Goal: Task Accomplishment & Management: Use online tool/utility

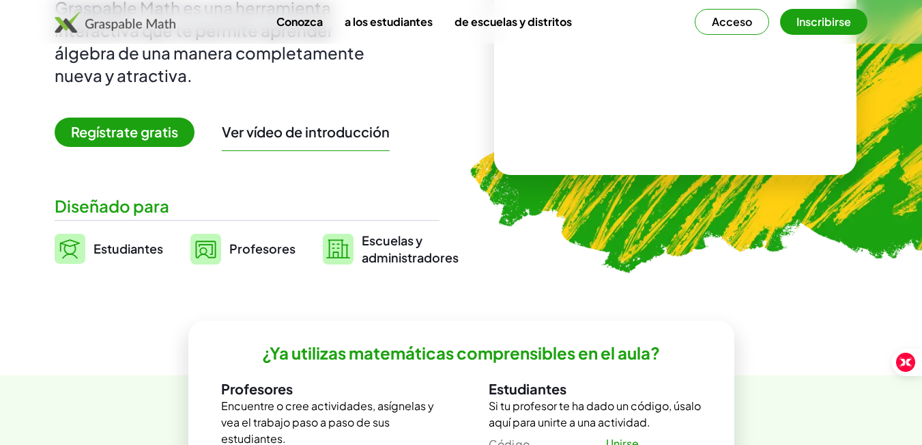
scroll to position [205, 0]
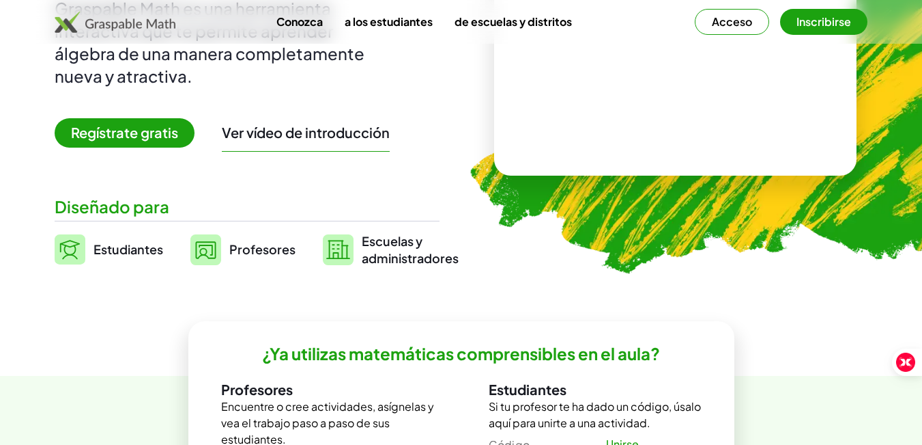
click at [132, 132] on font "Regístrate gratis" at bounding box center [124, 132] width 107 height 17
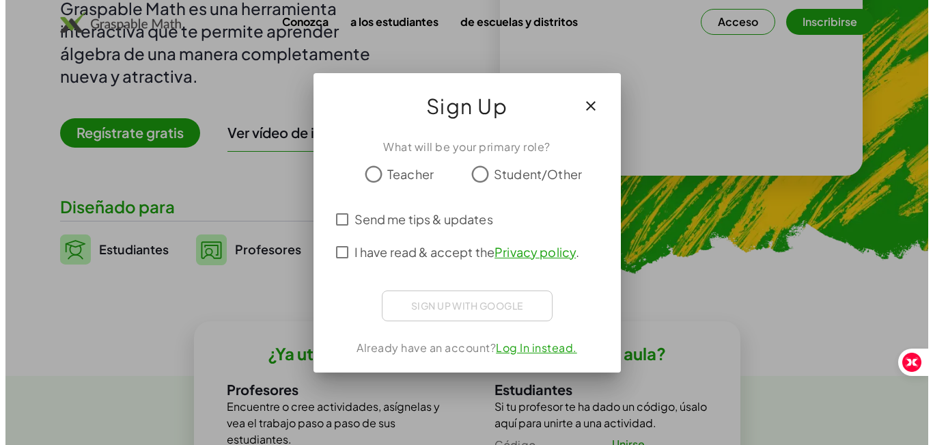
scroll to position [0, 0]
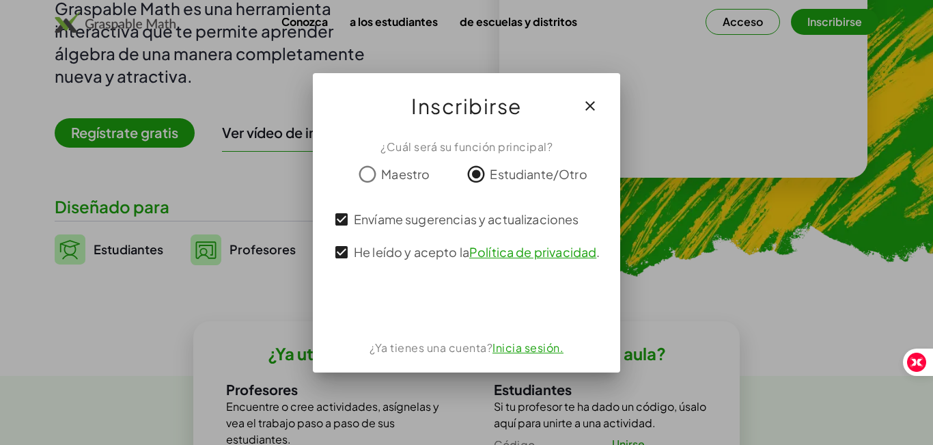
click at [518, 349] on font "Inicia sesión." at bounding box center [527, 347] width 71 height 14
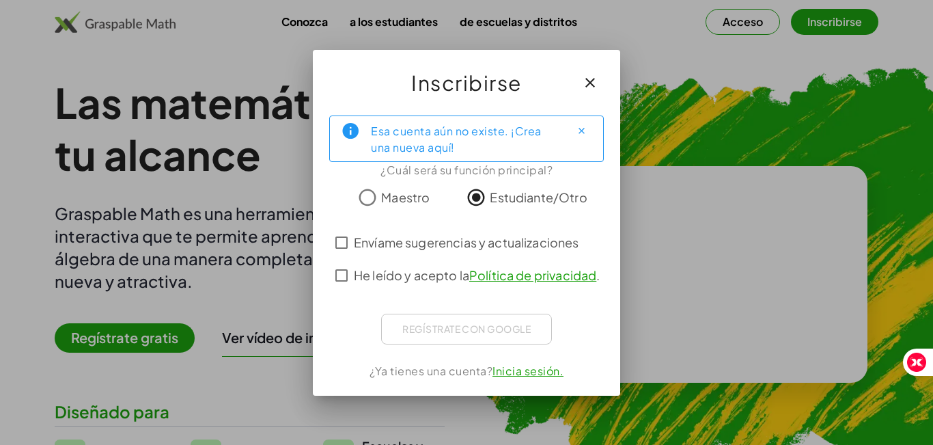
click at [444, 141] on font "Esa cuenta aún no existe. ¡Crea una nueva aquí!" at bounding box center [456, 139] width 171 height 31
click at [448, 137] on font "Esa cuenta aún no existe. ¡Crea una nueva aquí!" at bounding box center [456, 139] width 171 height 31
click at [448, 136] on div "Esa cuenta aún no existe. ¡Crea una nueva aquí!" at bounding box center [465, 139] width 188 height 34
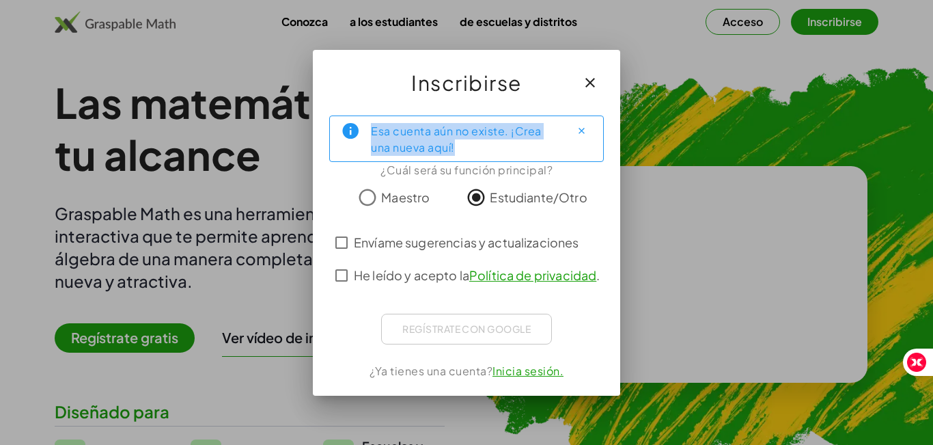
click at [448, 136] on div "Esa cuenta aún no existe. ¡Crea una nueva aquí!" at bounding box center [465, 139] width 188 height 34
click at [483, 145] on div "Esa cuenta aún no existe. ¡Crea una nueva aquí!" at bounding box center [465, 139] width 188 height 34
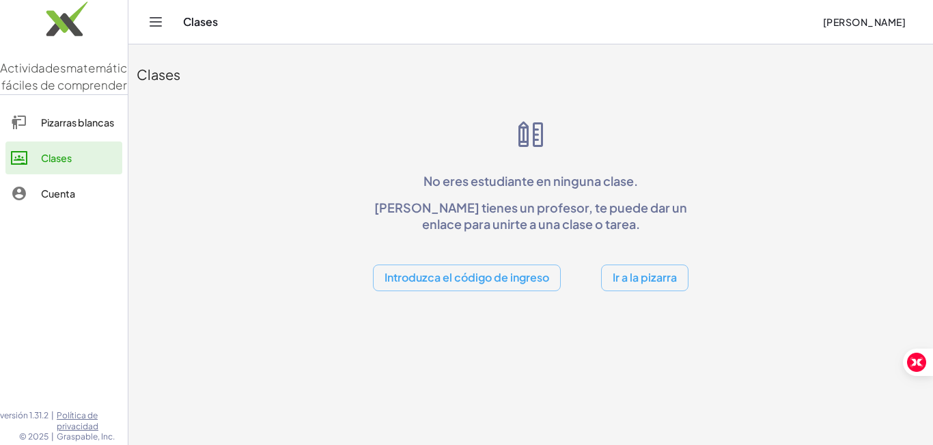
click at [627, 280] on font "Ir a la pizarra" at bounding box center [644, 277] width 64 height 14
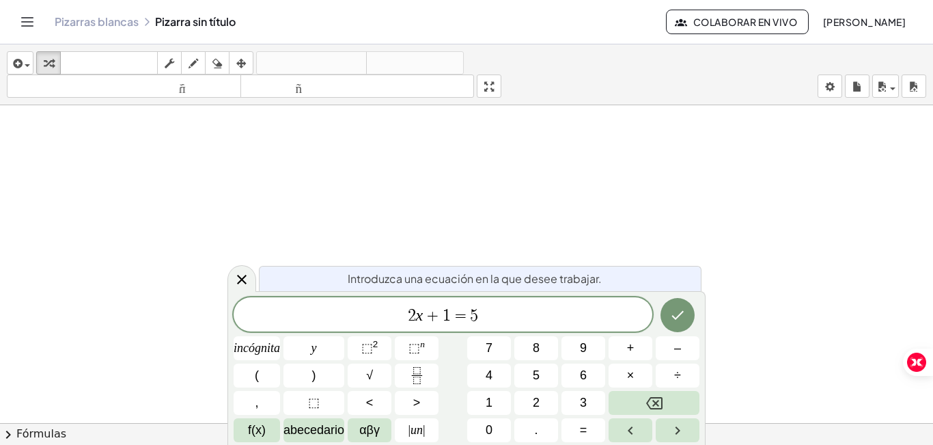
click at [31, 21] on icon "Cambiar navegación" at bounding box center [27, 22] width 16 height 16
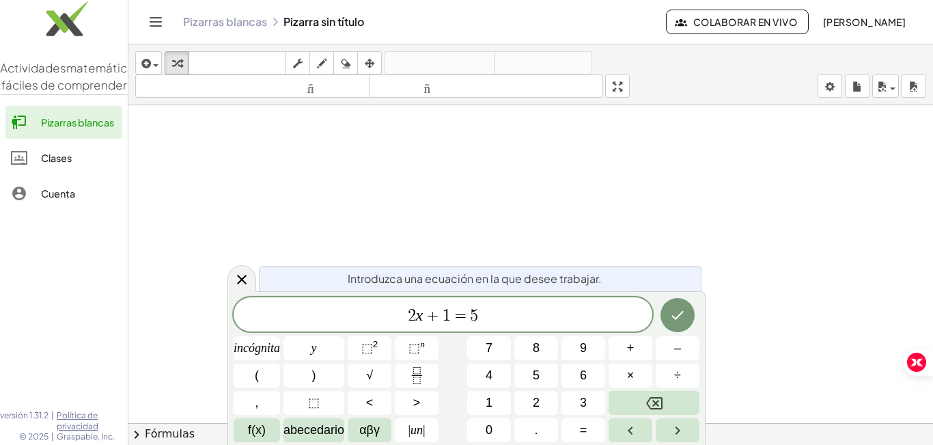
click at [212, 196] on div at bounding box center [530, 432] width 804 height 654
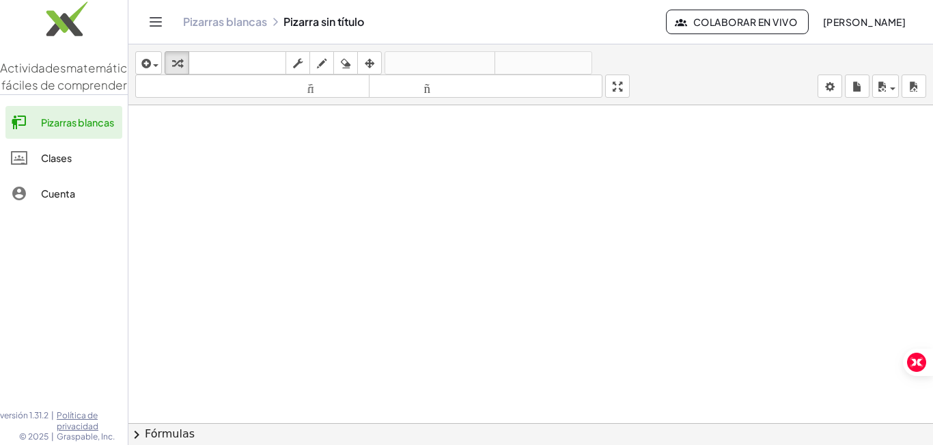
click at [174, 147] on div at bounding box center [530, 432] width 804 height 654
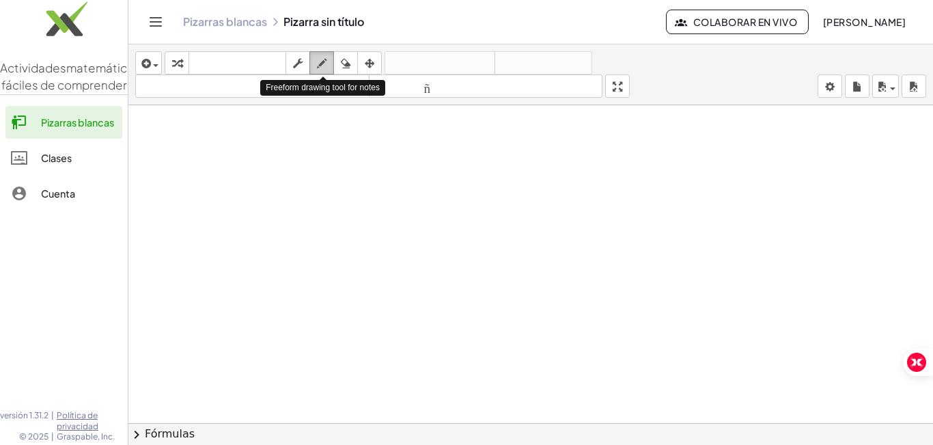
click at [320, 66] on icon "button" at bounding box center [322, 63] width 10 height 16
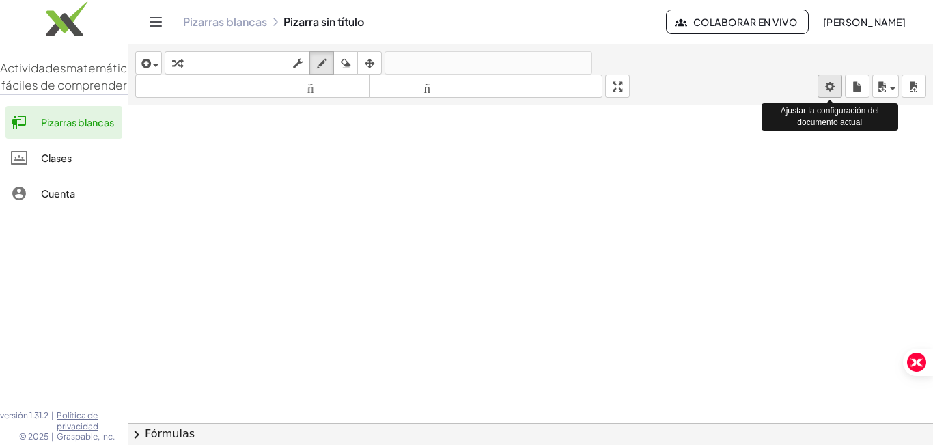
click at [831, 91] on body "Actividades matemáticas fáciles de comprender Pizarras blancas Clases Cuenta ve…" at bounding box center [466, 222] width 933 height 445
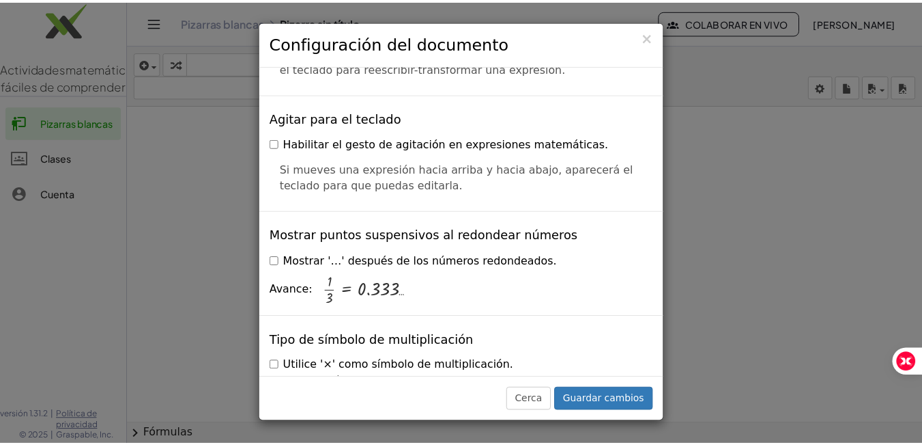
scroll to position [3192, 0]
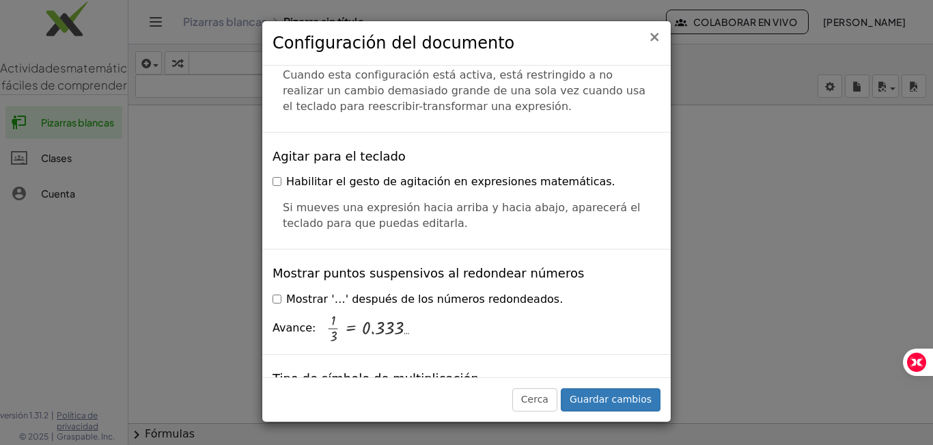
click at [658, 40] on font "×" at bounding box center [654, 37] width 12 height 16
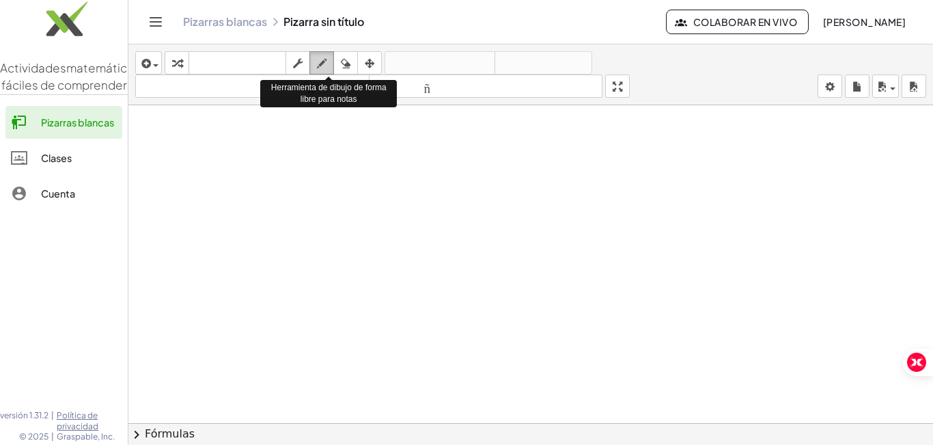
click at [324, 61] on icon "button" at bounding box center [322, 63] width 10 height 16
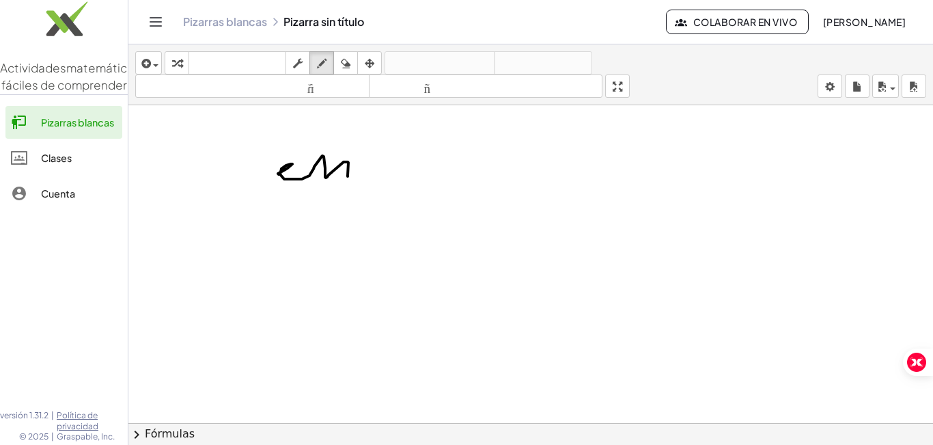
drag, startPoint x: 279, startPoint y: 174, endPoint x: 348, endPoint y: 176, distance: 69.0
click at [348, 176] on div at bounding box center [530, 432] width 804 height 654
click at [365, 169] on div at bounding box center [530, 432] width 804 height 654
click at [366, 176] on div at bounding box center [530, 432] width 804 height 654
click at [352, 65] on div "button" at bounding box center [346, 63] width 18 height 16
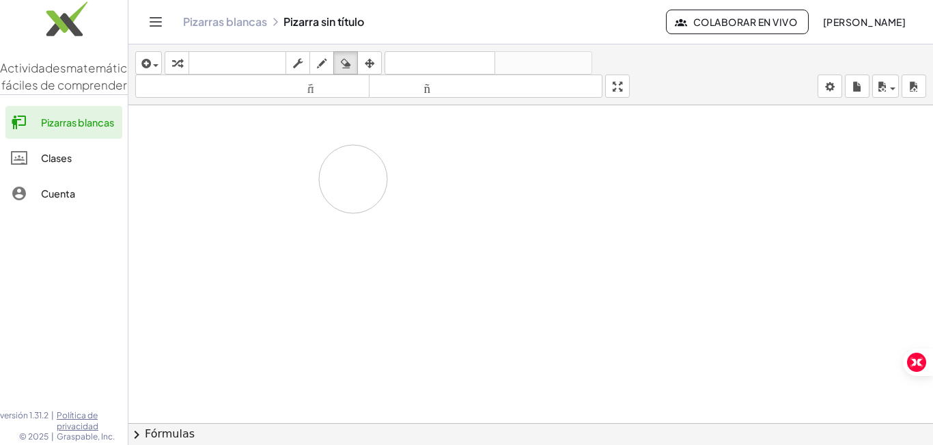
drag, startPoint x: 274, startPoint y: 162, endPoint x: 353, endPoint y: 179, distance: 80.4
click at [353, 179] on div at bounding box center [530, 432] width 804 height 654
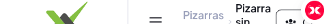
click at [98, 13] on img at bounding box center [64, 22] width 128 height 58
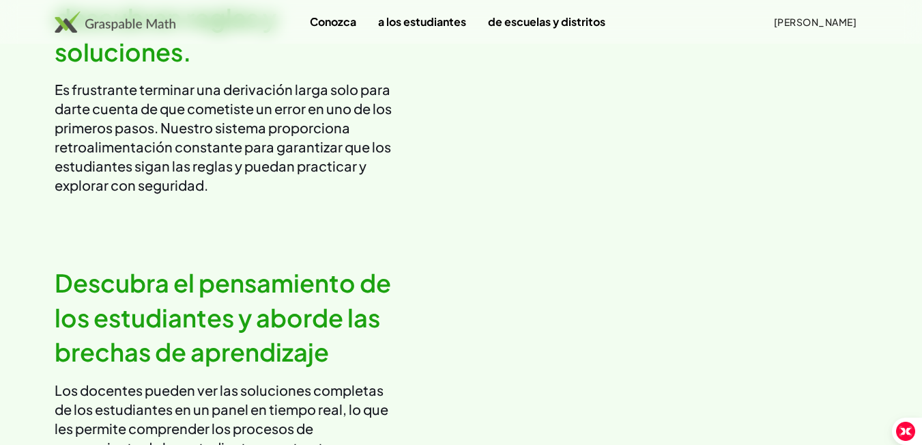
scroll to position [1370, 0]
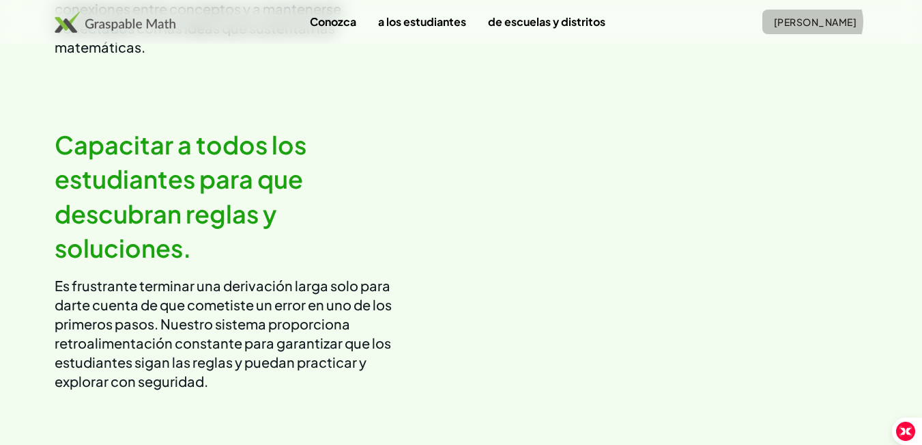
click at [821, 22] on font "[PERSON_NAME]" at bounding box center [815, 22] width 83 height 12
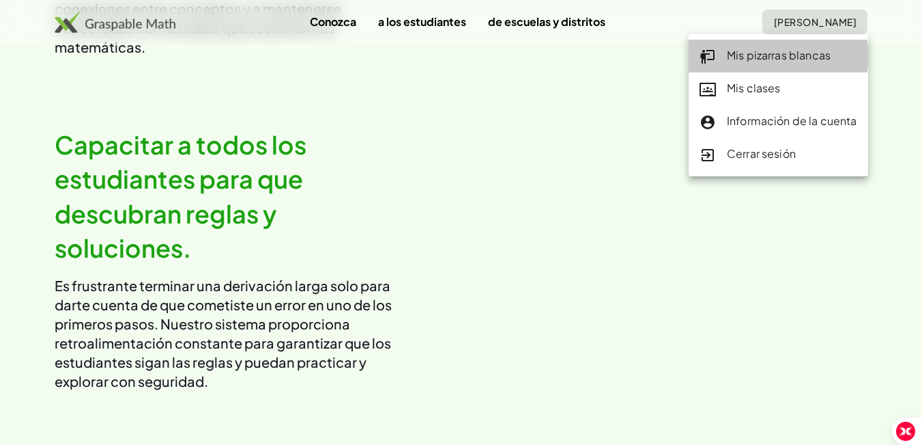
click at [767, 55] on font "Mis pizarras blancas" at bounding box center [779, 55] width 104 height 14
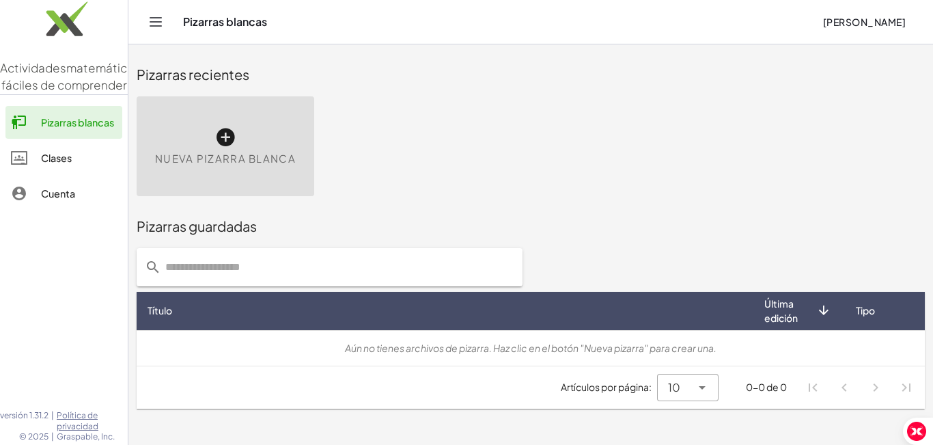
click at [227, 132] on icon at bounding box center [225, 137] width 22 height 22
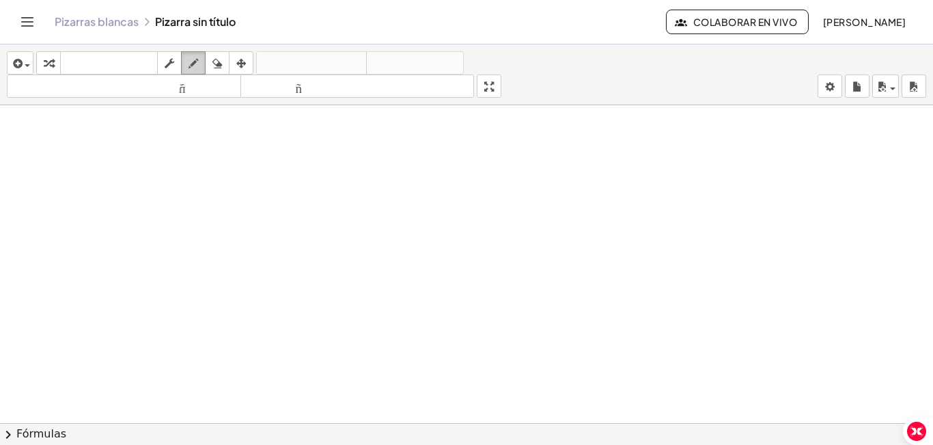
click at [191, 62] on icon "button" at bounding box center [193, 63] width 10 height 16
click at [201, 61] on div "button" at bounding box center [193, 63] width 18 height 16
drag, startPoint x: 147, startPoint y: 123, endPoint x: 171, endPoint y: 151, distance: 36.8
click at [171, 151] on div at bounding box center [466, 432] width 933 height 654
drag, startPoint x: 180, startPoint y: 135, endPoint x: 200, endPoint y: 139, distance: 20.4
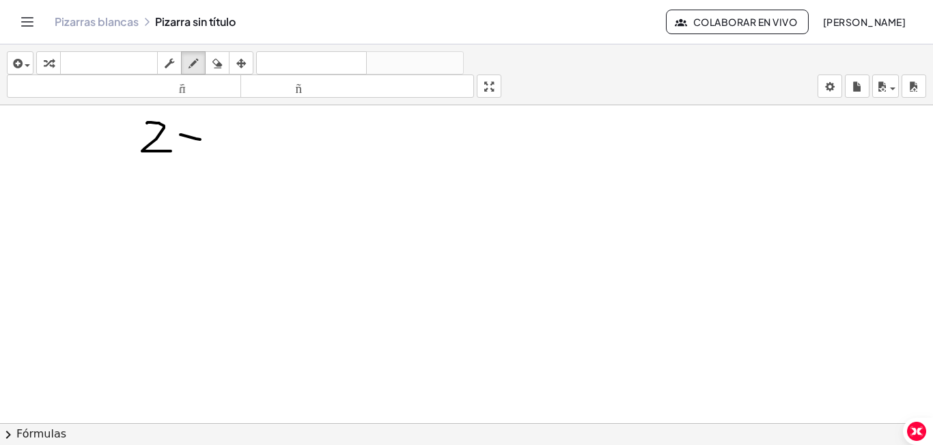
click at [200, 139] on div at bounding box center [466, 432] width 933 height 654
drag, startPoint x: 187, startPoint y: 147, endPoint x: 210, endPoint y: 147, distance: 22.5
click at [210, 147] on div at bounding box center [466, 432] width 933 height 654
drag, startPoint x: 225, startPoint y: 127, endPoint x: 242, endPoint y: 155, distance: 32.8
click at [242, 155] on div at bounding box center [466, 432] width 933 height 654
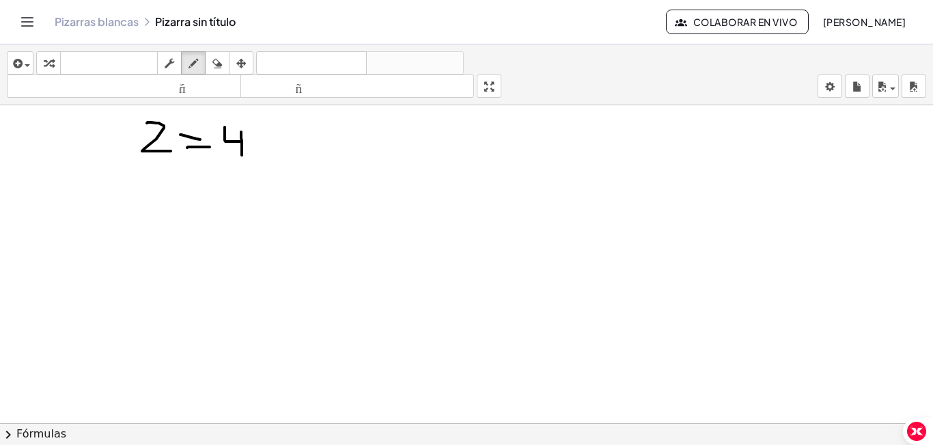
drag, startPoint x: 241, startPoint y: 132, endPoint x: 242, endPoint y: 145, distance: 13.0
click at [242, 145] on div at bounding box center [466, 432] width 933 height 654
drag, startPoint x: 246, startPoint y: 140, endPoint x: 262, endPoint y: 140, distance: 15.0
click at [262, 140] on div at bounding box center [466, 432] width 933 height 654
drag, startPoint x: 270, startPoint y: 126, endPoint x: 293, endPoint y: 148, distance: 31.9
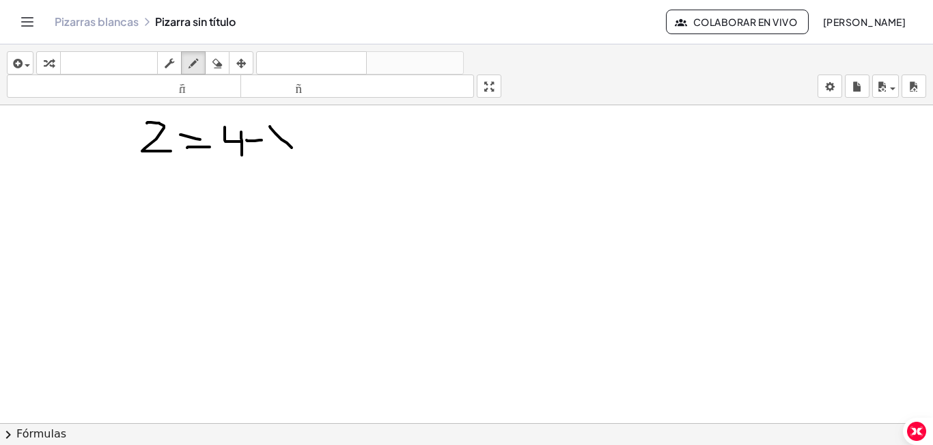
click at [293, 148] on div at bounding box center [466, 432] width 933 height 654
drag, startPoint x: 289, startPoint y: 124, endPoint x: 276, endPoint y: 152, distance: 31.5
click at [276, 152] on div at bounding box center [466, 432] width 933 height 654
drag, startPoint x: 301, startPoint y: 135, endPoint x: 315, endPoint y: 137, distance: 13.8
click at [315, 137] on div at bounding box center [466, 432] width 933 height 654
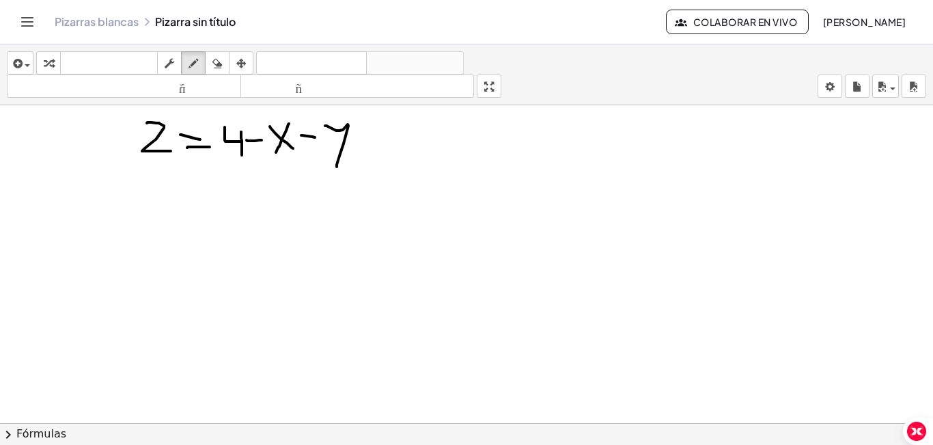
drag, startPoint x: 325, startPoint y: 126, endPoint x: 337, endPoint y: 167, distance: 42.6
click at [337, 167] on div at bounding box center [466, 432] width 933 height 654
drag, startPoint x: 449, startPoint y: 132, endPoint x: 470, endPoint y: 141, distance: 23.8
click at [472, 147] on div at bounding box center [466, 432] width 933 height 654
drag, startPoint x: 468, startPoint y: 130, endPoint x: 456, endPoint y: 156, distance: 28.1
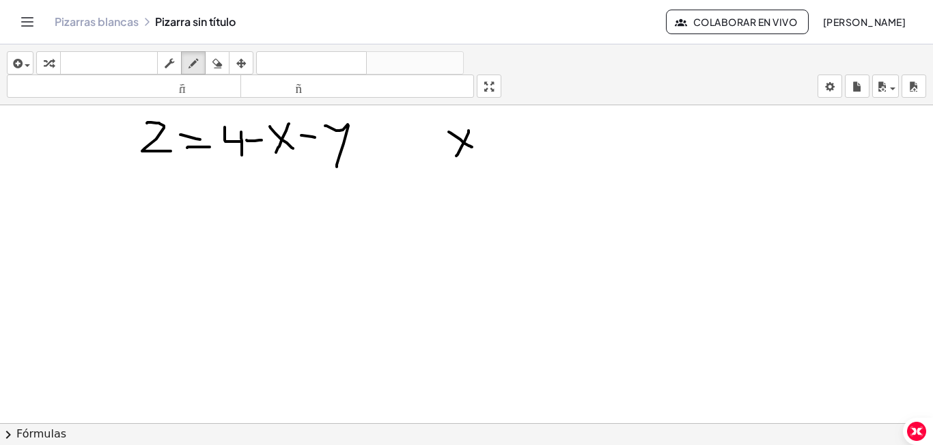
click at [456, 156] on div at bounding box center [466, 432] width 933 height 654
drag, startPoint x: 481, startPoint y: 132, endPoint x: 485, endPoint y: 154, distance: 22.2
click at [485, 154] on div at bounding box center [466, 432] width 933 height 654
drag, startPoint x: 487, startPoint y: 160, endPoint x: 523, endPoint y: 153, distance: 36.8
click at [523, 153] on div at bounding box center [466, 432] width 933 height 654
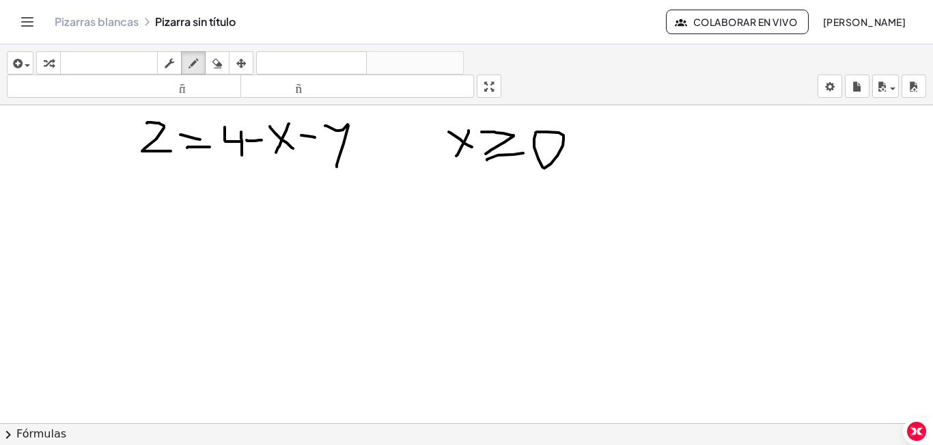
drag, startPoint x: 534, startPoint y: 147, endPoint x: 535, endPoint y: 132, distance: 14.4
click at [535, 132] on div at bounding box center [466, 432] width 933 height 654
drag, startPoint x: 567, startPoint y: 158, endPoint x: 566, endPoint y: 170, distance: 11.6
click at [566, 170] on div at bounding box center [466, 432] width 933 height 654
drag, startPoint x: 593, startPoint y: 132, endPoint x: 594, endPoint y: 160, distance: 27.3
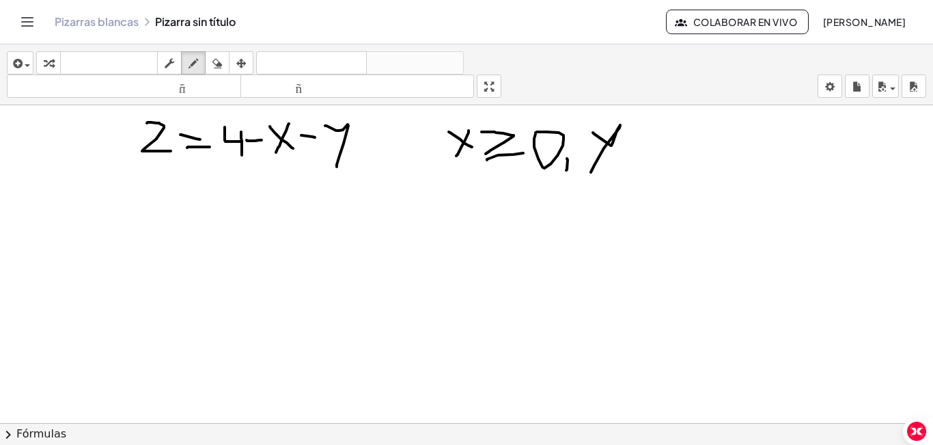
click at [591, 170] on div at bounding box center [466, 432] width 933 height 654
drag, startPoint x: 650, startPoint y: 136, endPoint x: 652, endPoint y: 156, distance: 20.6
click at [652, 156] on div at bounding box center [466, 432] width 933 height 654
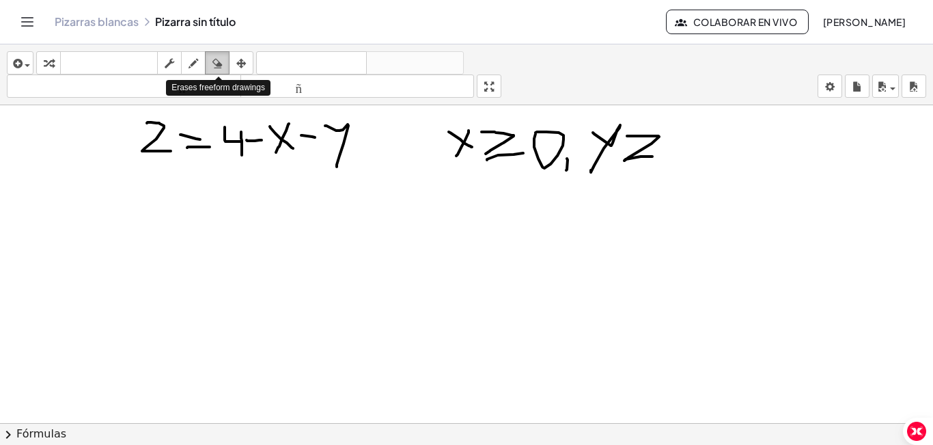
click at [219, 65] on icon "button" at bounding box center [217, 63] width 10 height 16
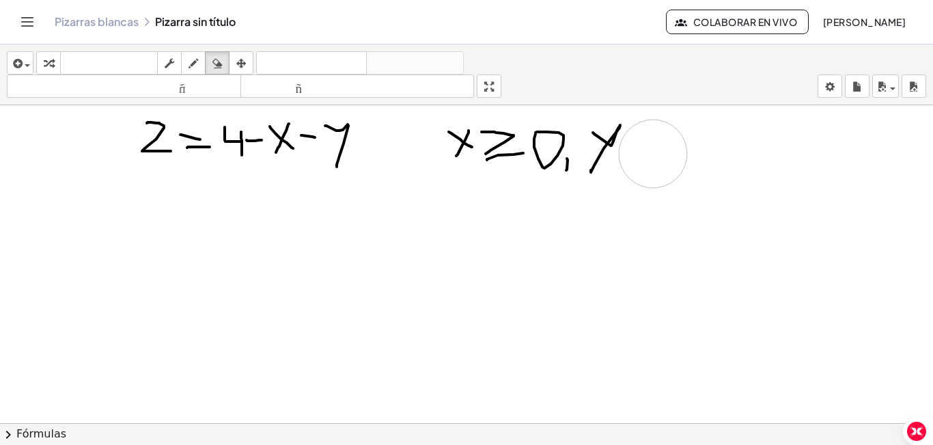
click at [653, 154] on div at bounding box center [466, 432] width 933 height 654
drag, startPoint x: 627, startPoint y: 133, endPoint x: 645, endPoint y: 139, distance: 18.8
click at [645, 139] on div at bounding box center [466, 432] width 933 height 654
click at [601, 154] on div at bounding box center [466, 432] width 933 height 654
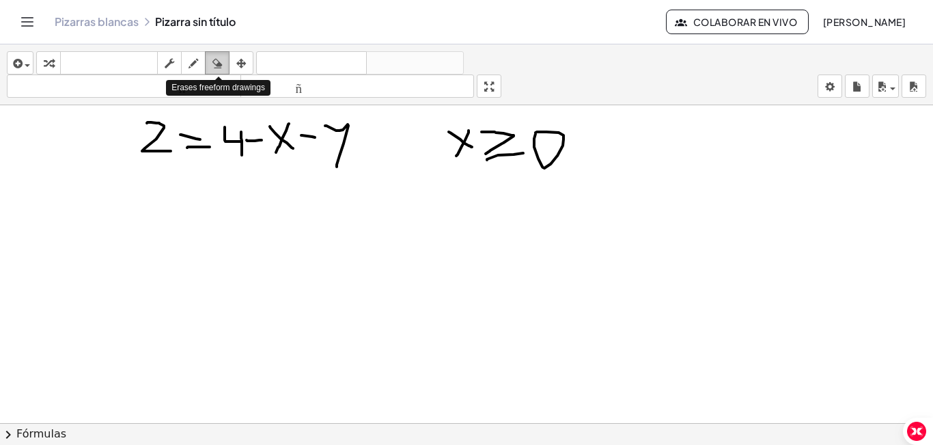
click at [225, 59] on div "button" at bounding box center [217, 63] width 18 height 16
click at [191, 64] on icon "button" at bounding box center [193, 63] width 10 height 16
drag, startPoint x: 589, startPoint y: 137, endPoint x: 608, endPoint y: 147, distance: 22.3
click at [608, 147] on div at bounding box center [466, 432] width 933 height 654
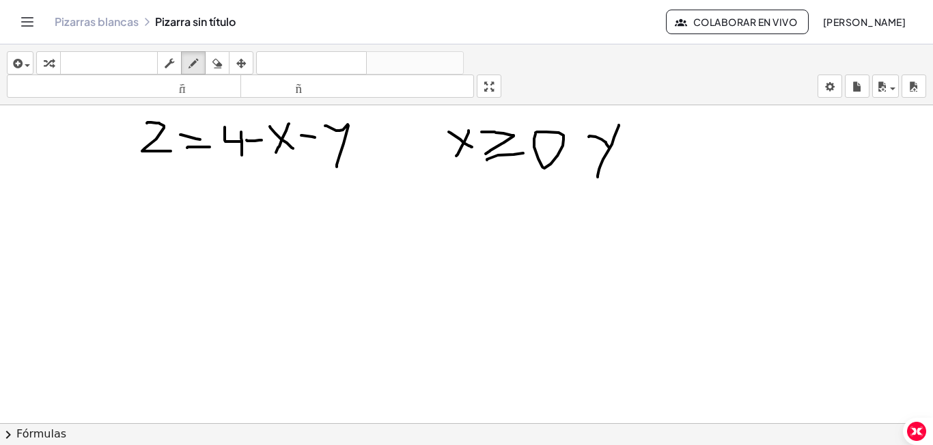
drag, startPoint x: 619, startPoint y: 125, endPoint x: 597, endPoint y: 177, distance: 56.0
click at [597, 177] on div at bounding box center [466, 432] width 933 height 654
drag, startPoint x: 626, startPoint y: 137, endPoint x: 633, endPoint y: 161, distance: 25.5
click at [633, 161] on div at bounding box center [466, 432] width 933 height 654
drag, startPoint x: 636, startPoint y: 169, endPoint x: 677, endPoint y: 169, distance: 41.0
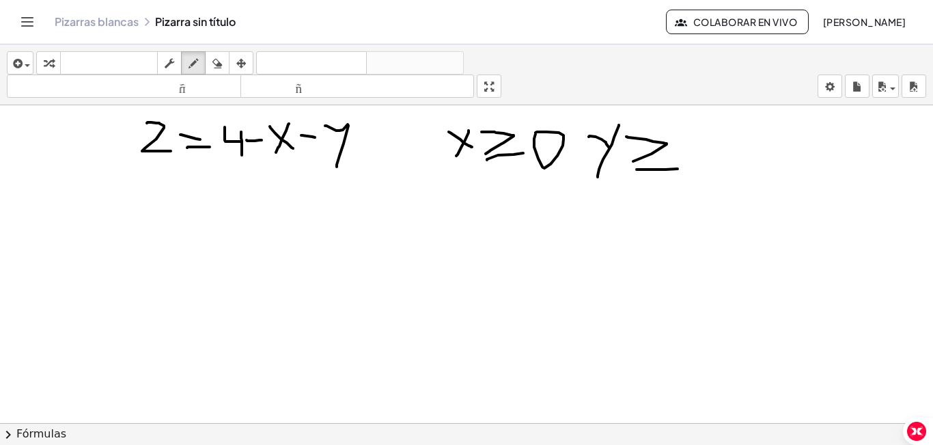
click at [677, 169] on div at bounding box center [466, 432] width 933 height 654
drag, startPoint x: 692, startPoint y: 135, endPoint x: 687, endPoint y: 147, distance: 12.6
click at [689, 144] on div at bounding box center [466, 432] width 933 height 654
drag, startPoint x: 722, startPoint y: 143, endPoint x: 711, endPoint y: 191, distance: 49.0
click at [711, 191] on div at bounding box center [466, 432] width 933 height 654
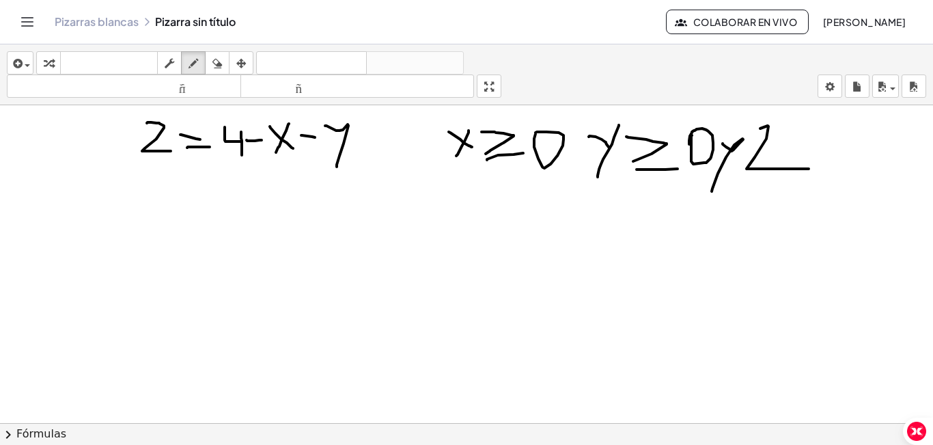
drag, startPoint x: 760, startPoint y: 128, endPoint x: 808, endPoint y: 169, distance: 63.0
click at [808, 169] on div at bounding box center [466, 432] width 933 height 654
drag, startPoint x: 734, startPoint y: 125, endPoint x: 764, endPoint y: 128, distance: 30.2
click at [764, 128] on div at bounding box center [466, 432] width 933 height 654
drag, startPoint x: 811, startPoint y: 132, endPoint x: 828, endPoint y: 164, distance: 36.0
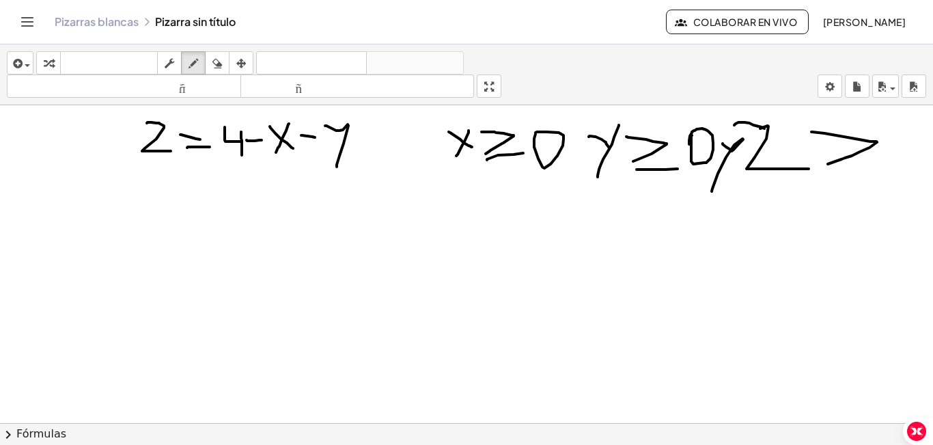
click at [828, 164] on div at bounding box center [466, 432] width 933 height 654
drag, startPoint x: 830, startPoint y: 173, endPoint x: 872, endPoint y: 167, distance: 42.9
click at [872, 167] on div at bounding box center [466, 432] width 933 height 654
drag, startPoint x: 901, startPoint y: 126, endPoint x: 894, endPoint y: 124, distance: 7.4
click at [894, 124] on div at bounding box center [466, 432] width 933 height 654
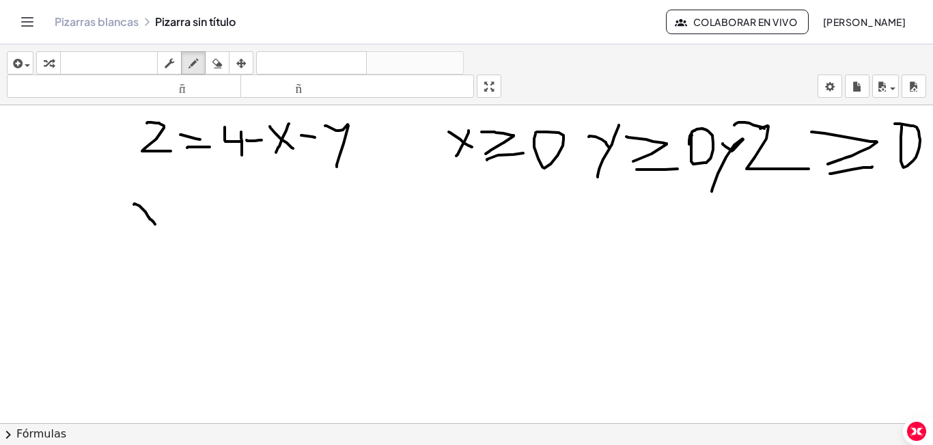
drag, startPoint x: 134, startPoint y: 204, endPoint x: 155, endPoint y: 224, distance: 29.0
click at [155, 224] on div at bounding box center [466, 432] width 933 height 654
drag, startPoint x: 158, startPoint y: 201, endPoint x: 127, endPoint y: 221, distance: 36.6
click at [127, 221] on div at bounding box center [466, 432] width 933 height 654
drag, startPoint x: 161, startPoint y: 201, endPoint x: 175, endPoint y: 210, distance: 16.3
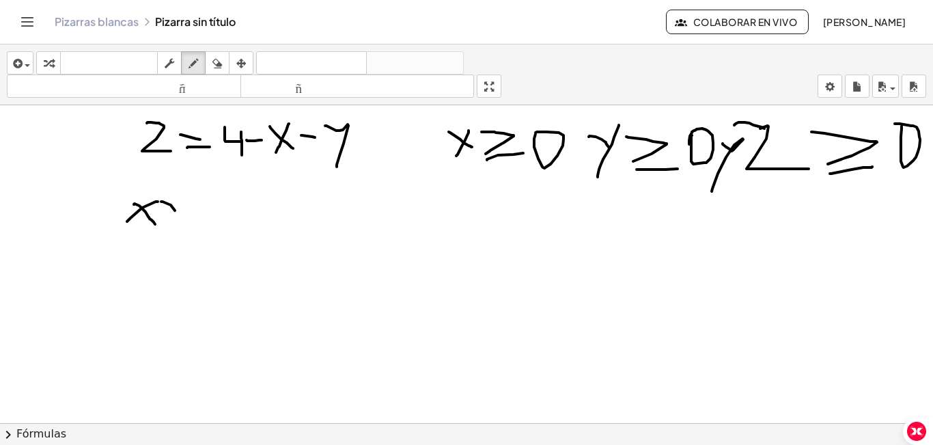
click at [175, 210] on div at bounding box center [466, 432] width 933 height 654
drag, startPoint x: 181, startPoint y: 196, endPoint x: 166, endPoint y: 255, distance: 60.6
click at [165, 251] on div at bounding box center [466, 432] width 933 height 654
click at [891, 89] on span "button" at bounding box center [892, 88] width 5 height 3
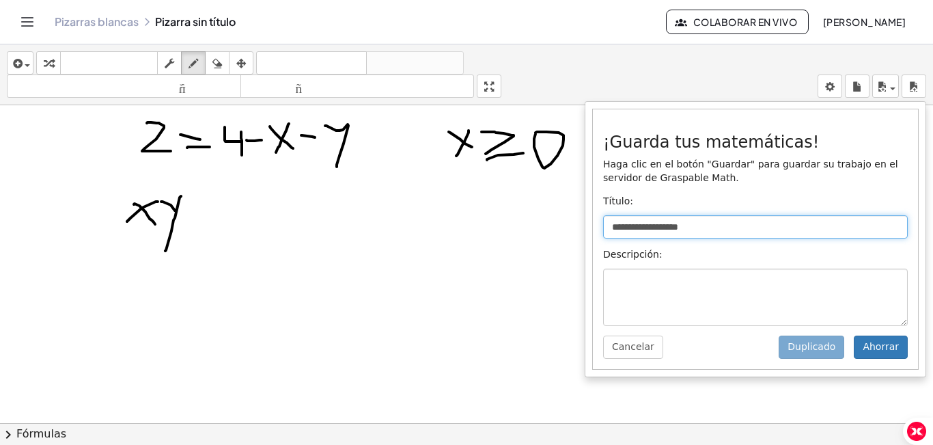
click at [638, 230] on input "**********" at bounding box center [755, 226] width 305 height 23
click at [617, 225] on input "**********" at bounding box center [755, 226] width 305 height 23
click at [608, 225] on input "**********" at bounding box center [755, 226] width 305 height 23
click at [610, 224] on input "**********" at bounding box center [755, 226] width 305 height 23
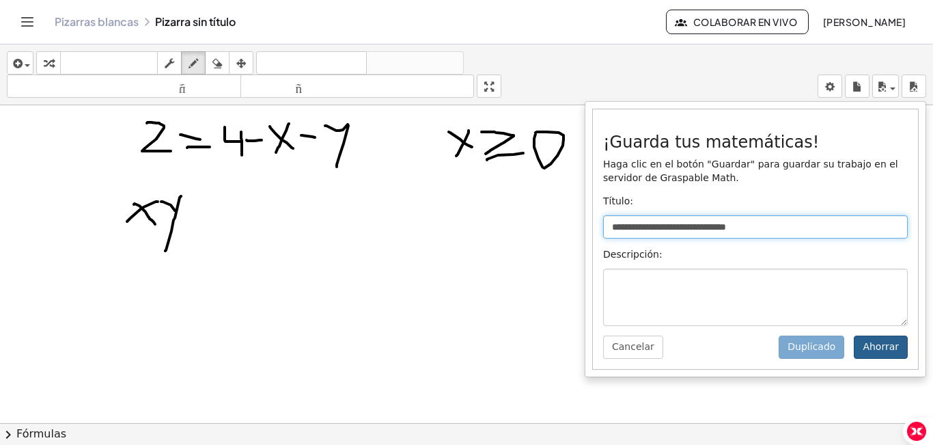
type input "**********"
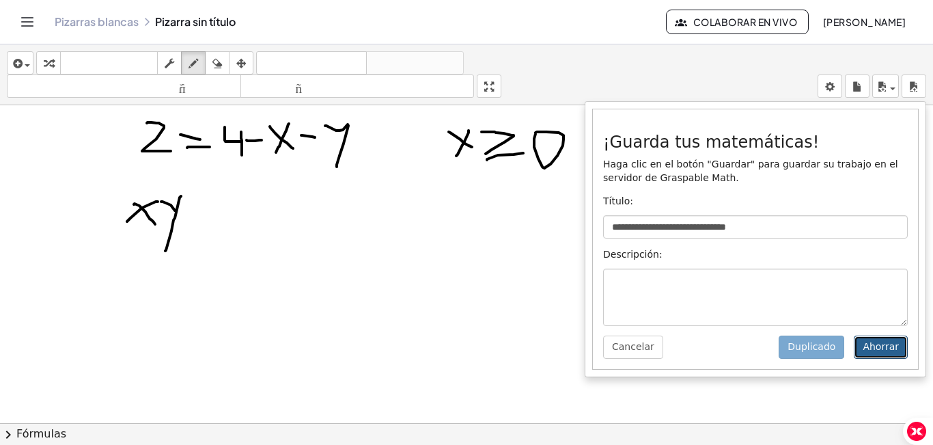
click at [882, 348] on font "Ahorrar" at bounding box center [880, 346] width 36 height 11
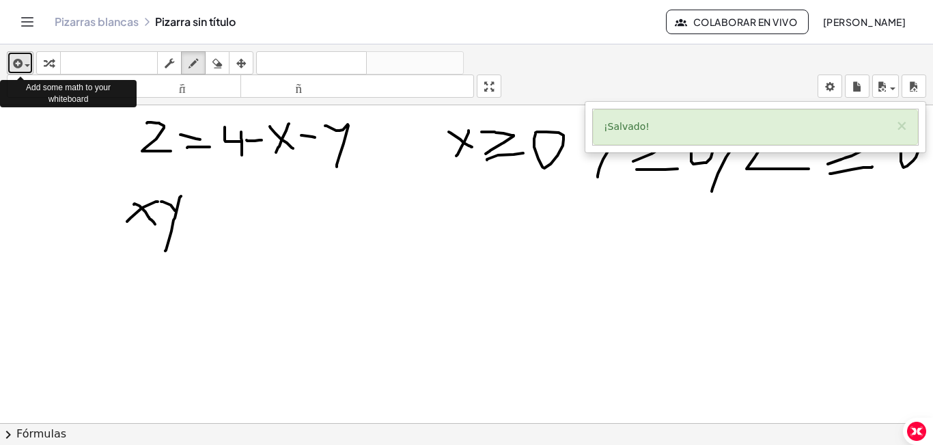
click at [21, 67] on icon "button" at bounding box center [16, 63] width 12 height 16
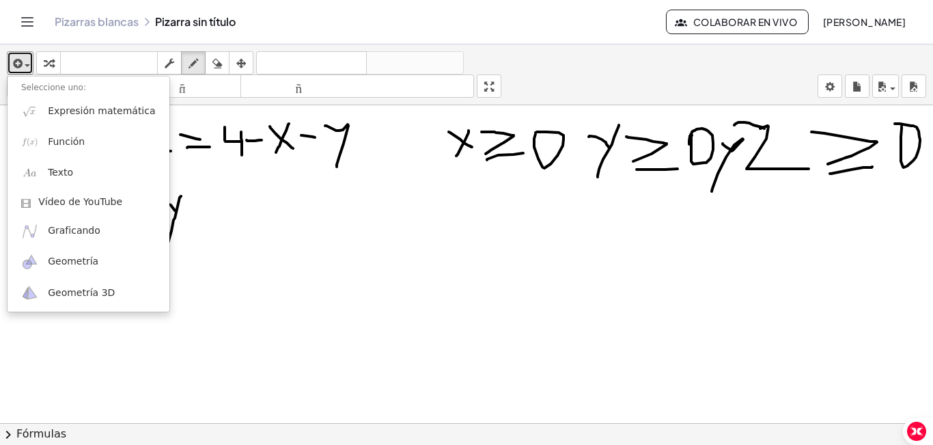
click at [253, 240] on div at bounding box center [466, 432] width 933 height 654
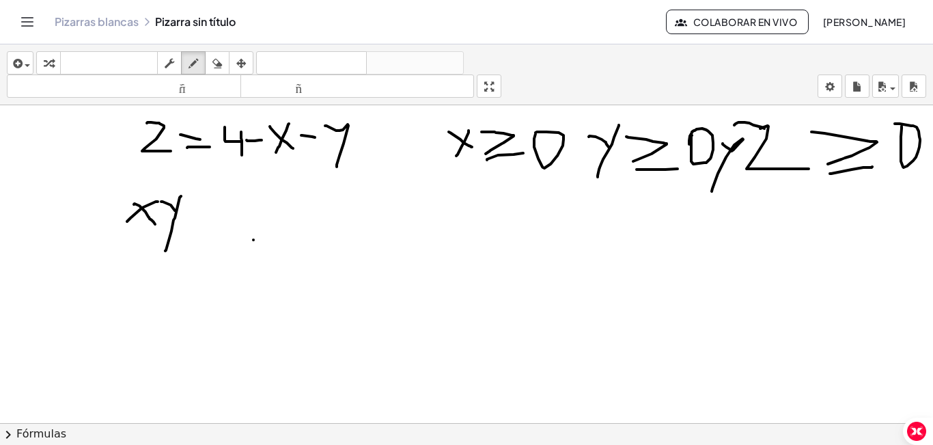
click at [27, 23] on icon "Cambiar navegación" at bounding box center [27, 22] width 16 height 16
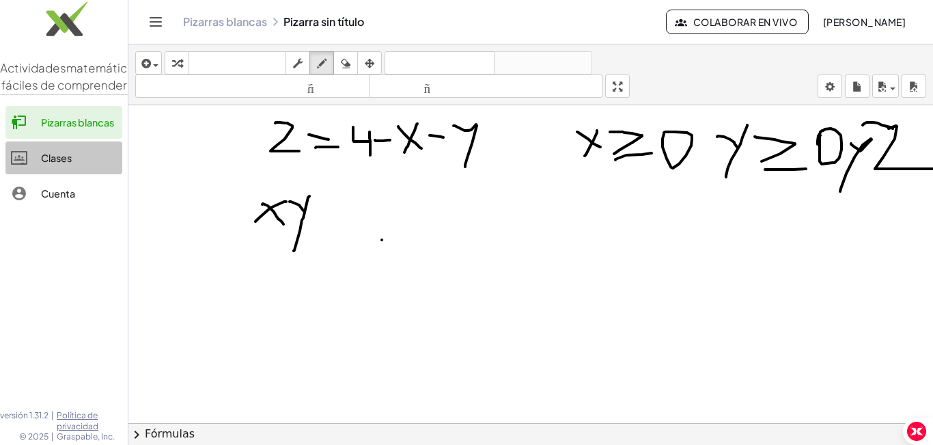
click at [52, 164] on font "Clases" at bounding box center [56, 158] width 31 height 12
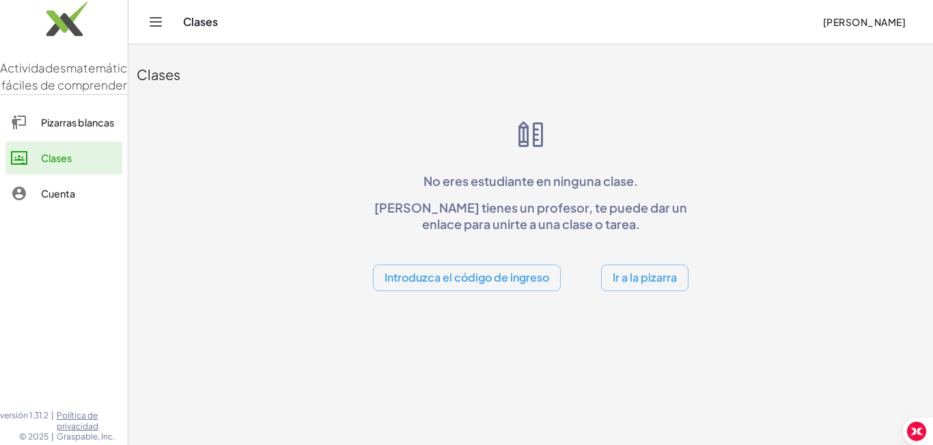
click at [630, 280] on font "Ir a la pizarra" at bounding box center [644, 277] width 64 height 14
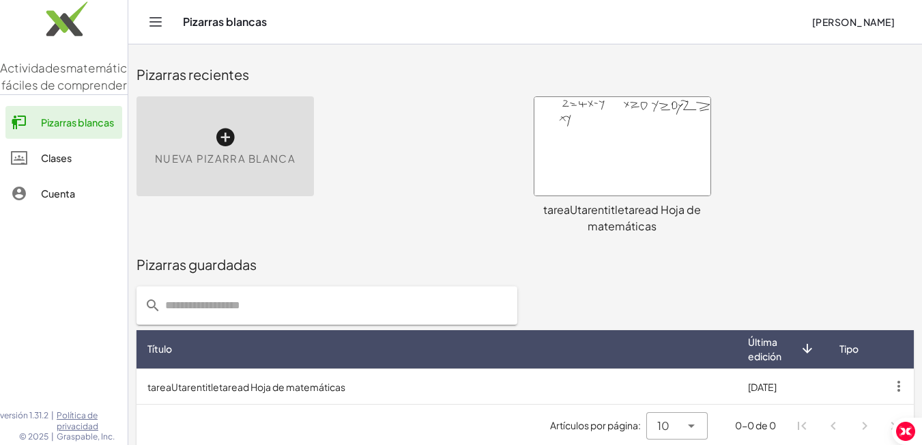
click at [642, 156] on div at bounding box center [623, 146] width 176 height 98
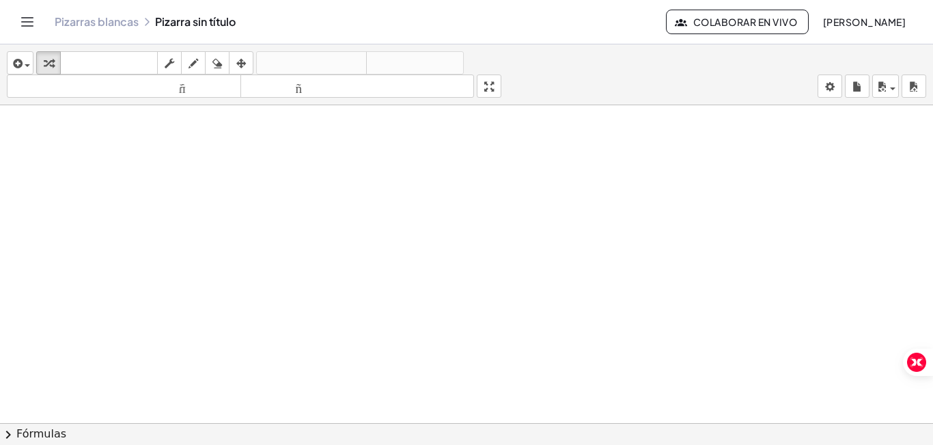
click at [27, 23] on icon "Cambiar navegación" at bounding box center [27, 22] width 16 height 16
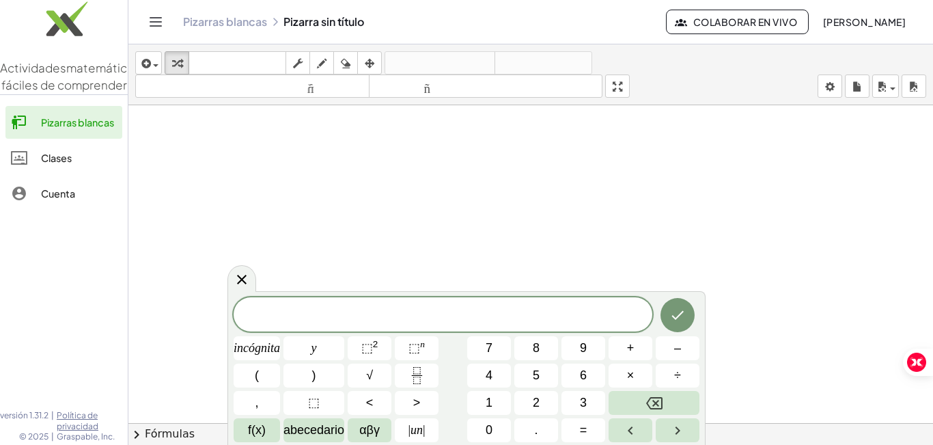
scroll to position [205, 0]
click at [152, 24] on icon "Cambiar navegación" at bounding box center [155, 22] width 16 height 16
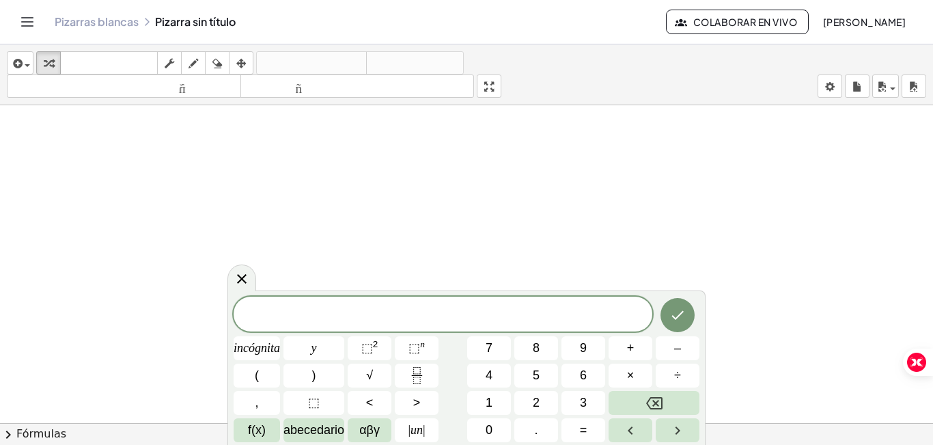
click at [747, 18] on font "Colaborar en vivo" at bounding box center [745, 22] width 104 height 12
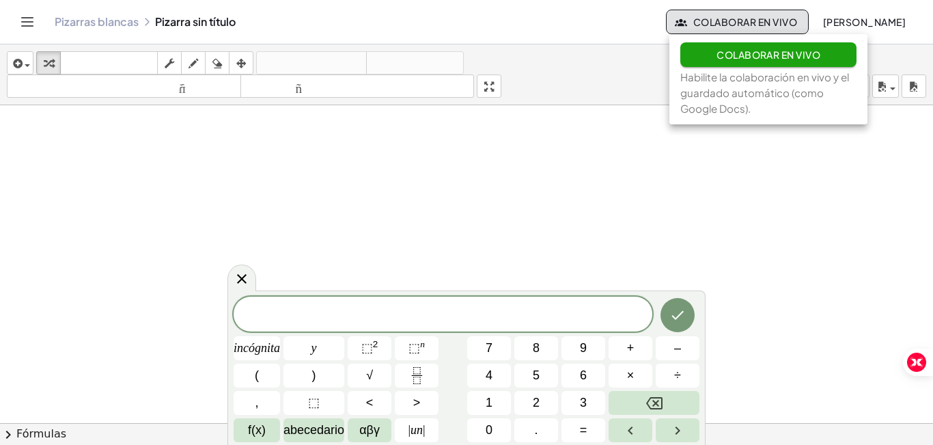
click at [750, 57] on font "Colaborar en vivo" at bounding box center [768, 54] width 104 height 12
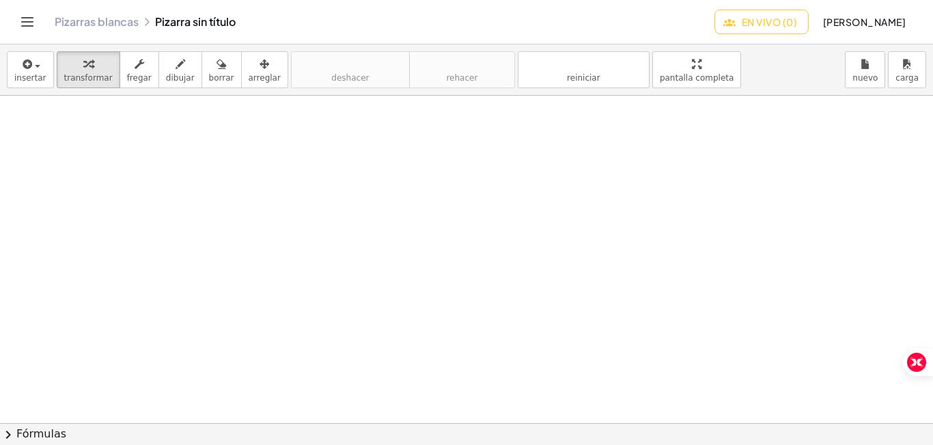
click at [29, 16] on icon "Cambiar navegación" at bounding box center [27, 22] width 16 height 16
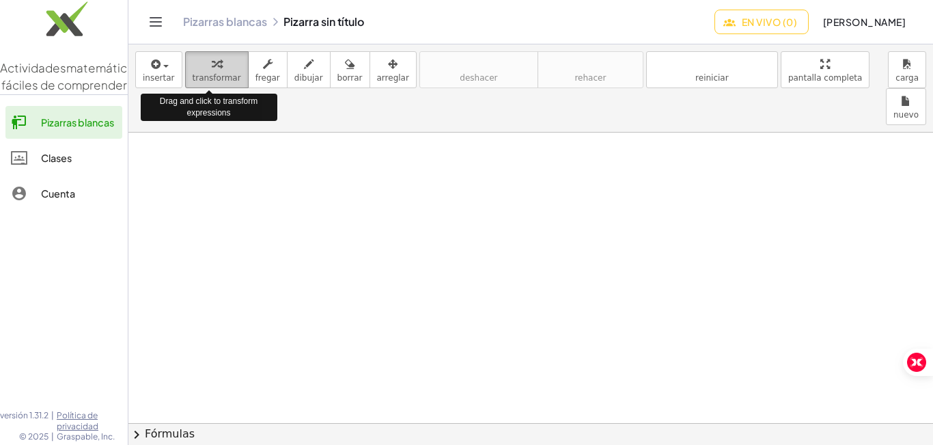
click at [219, 65] on div "button" at bounding box center [217, 63] width 48 height 16
click at [212, 66] on icon "button" at bounding box center [217, 64] width 10 height 16
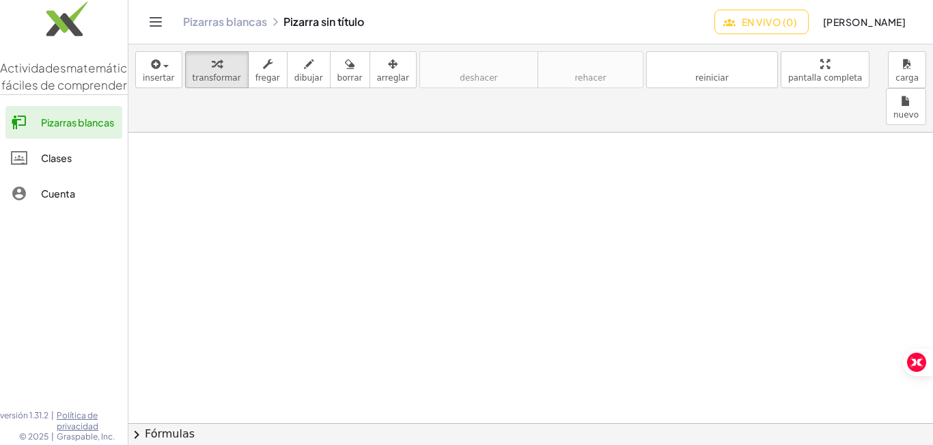
click at [156, 25] on icon "Cambiar navegación" at bounding box center [155, 22] width 16 height 16
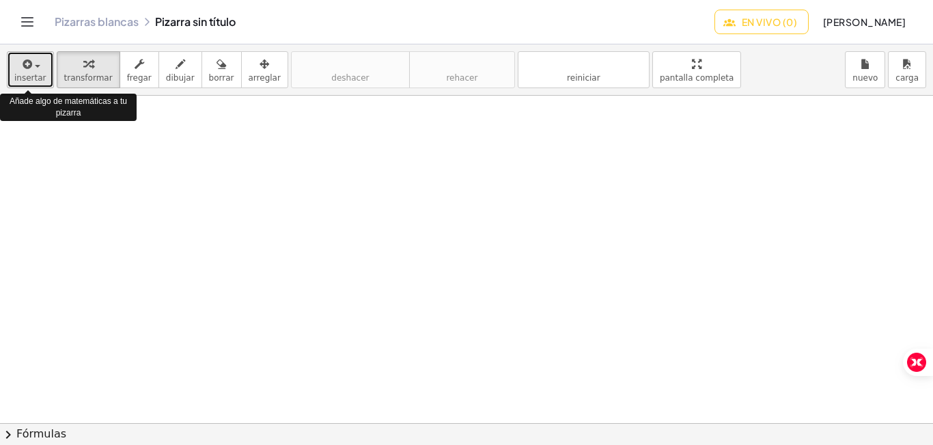
click at [36, 68] on div "button" at bounding box center [30, 63] width 32 height 16
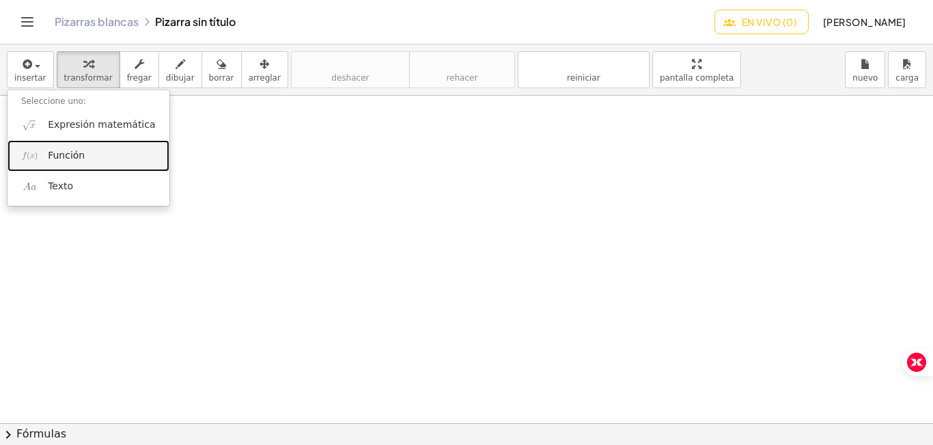
click at [67, 158] on font "Función" at bounding box center [66, 155] width 37 height 11
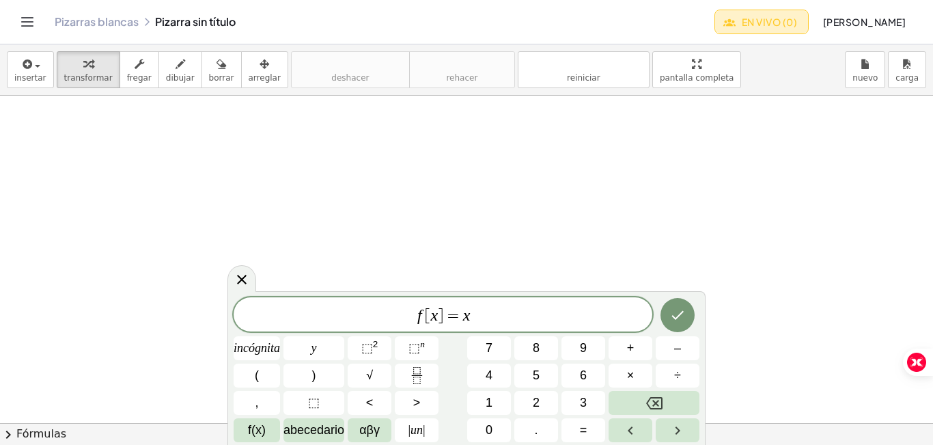
click at [750, 24] on font "En vivo (0)" at bounding box center [769, 22] width 55 height 12
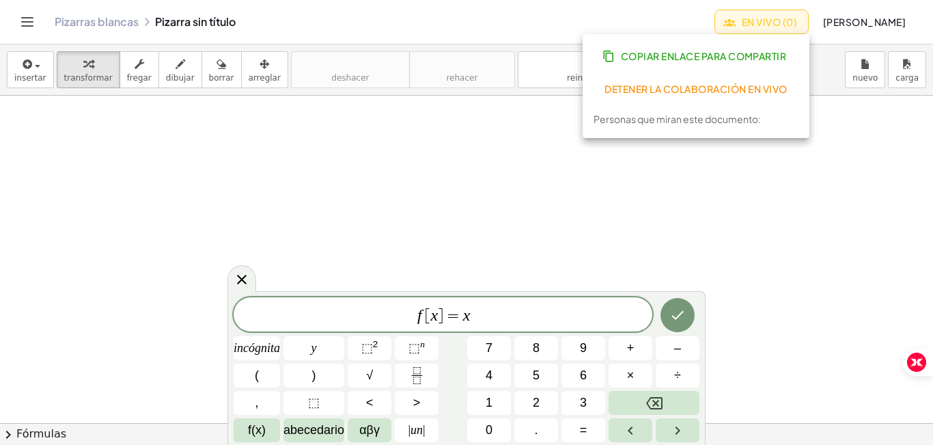
click at [691, 88] on font "Detener la colaboración en vivo" at bounding box center [695, 89] width 182 height 12
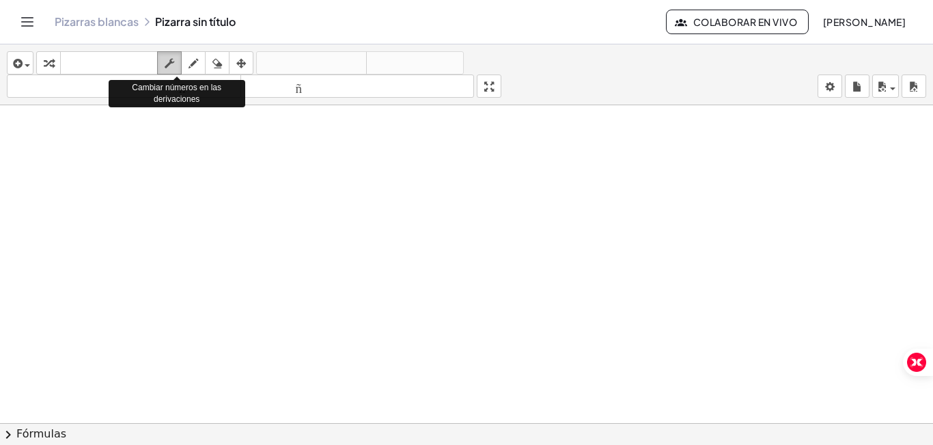
click at [172, 61] on icon "button" at bounding box center [170, 63] width 10 height 16
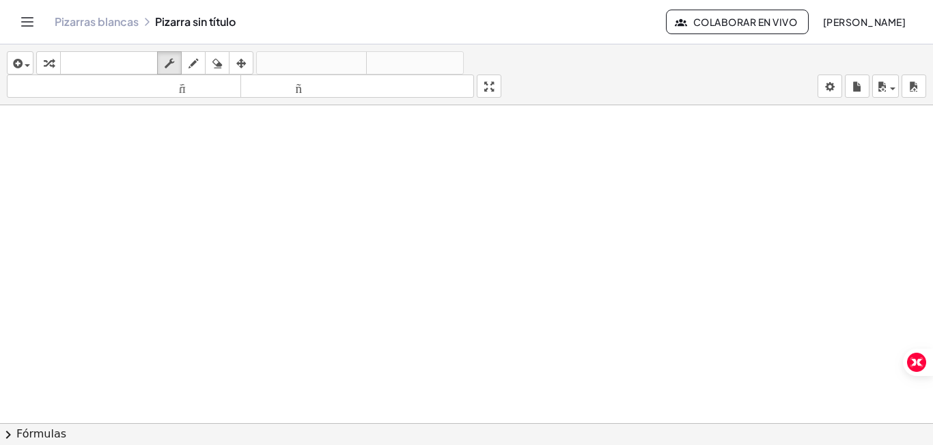
scroll to position [68, 0]
